Goal: Entertainment & Leisure: Consume media (video, audio)

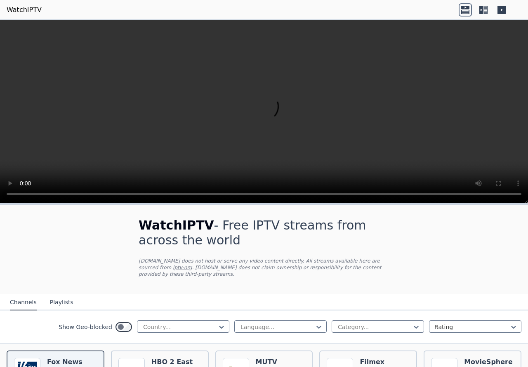
scroll to position [41, 0]
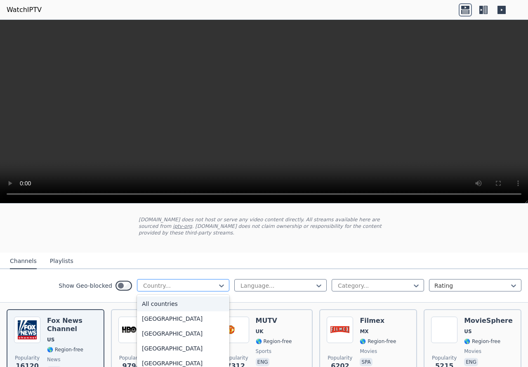
click at [192, 281] on div at bounding box center [179, 285] width 75 height 8
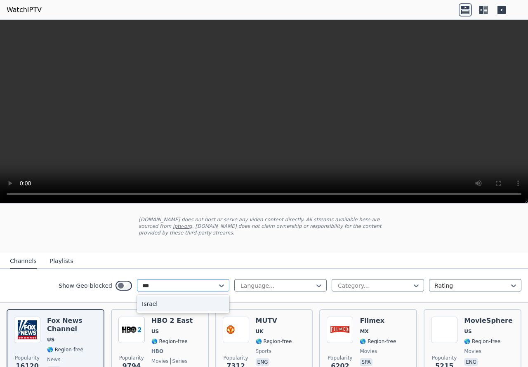
type input "****"
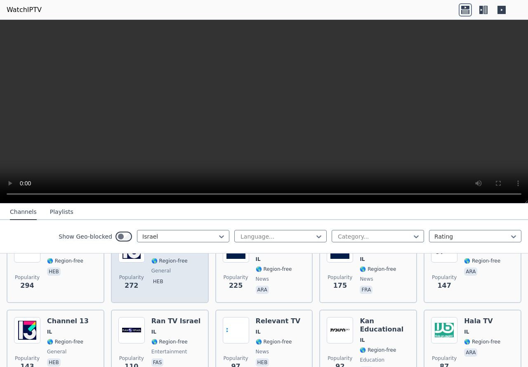
scroll to position [80, 0]
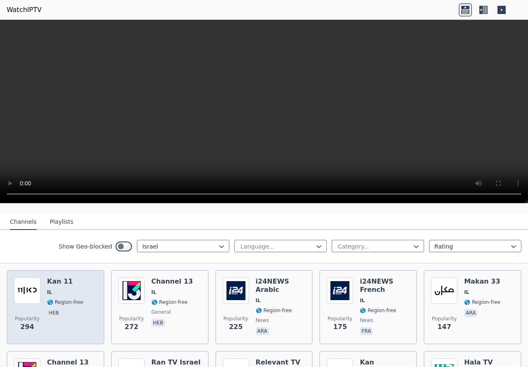
click at [72, 289] on span "IL" at bounding box center [65, 292] width 36 height 7
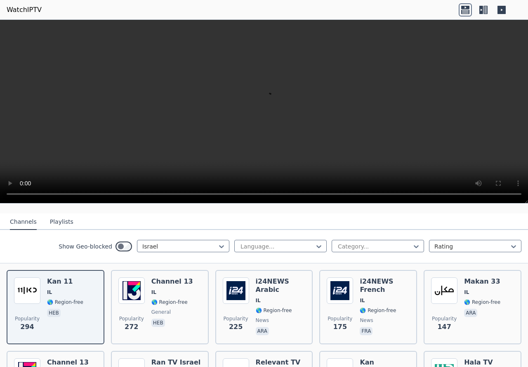
scroll to position [39, 0]
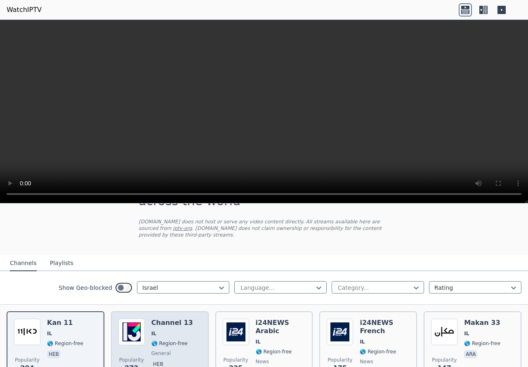
click at [156, 318] on h6 "Channel 13" at bounding box center [172, 322] width 42 height 8
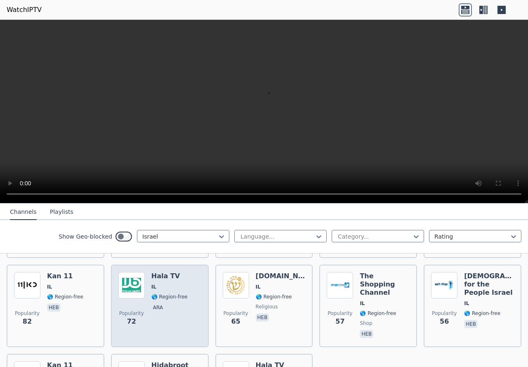
scroll to position [328, 0]
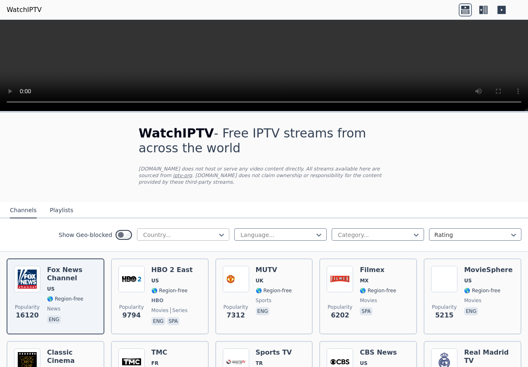
click at [160, 231] on div at bounding box center [179, 235] width 75 height 8
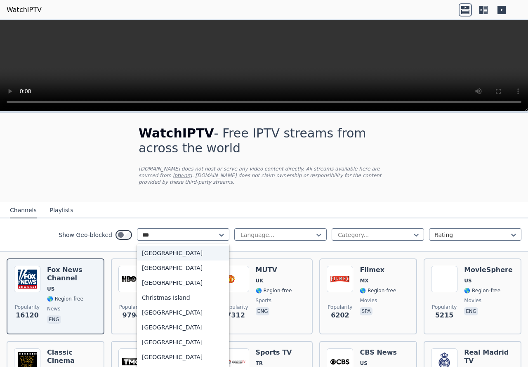
type input "****"
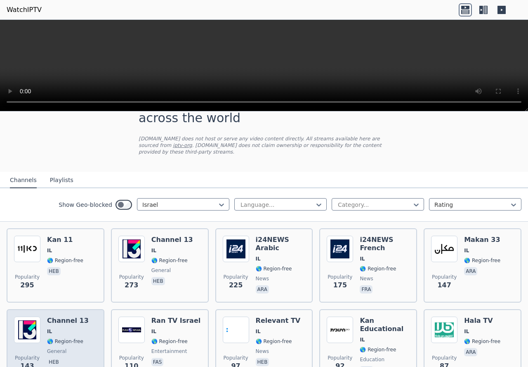
scroll to position [113, 0]
